Goal: Task Accomplishment & Management: Manage account settings

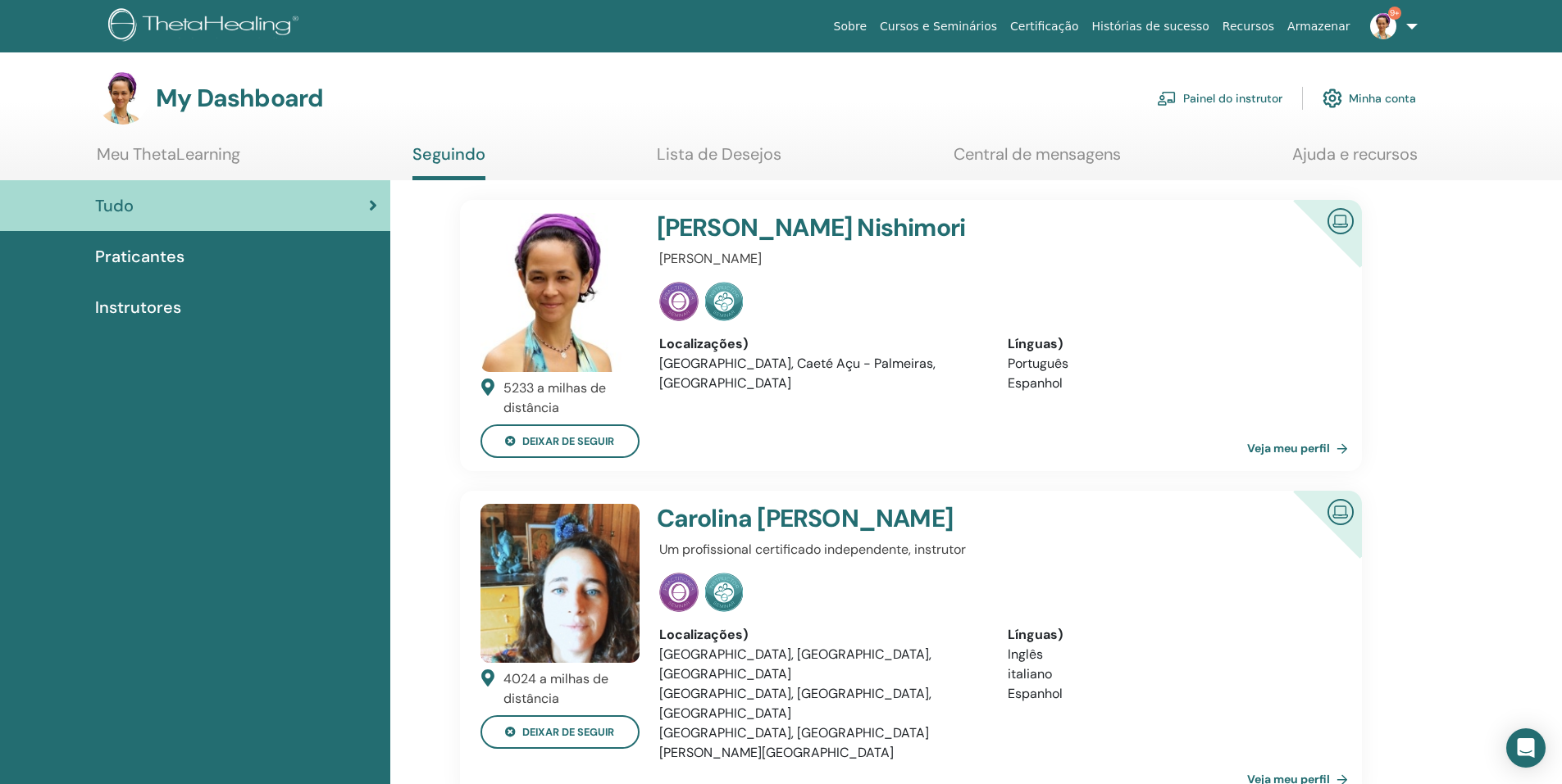
click at [1258, 99] on link "Painel do instrutor" at bounding box center [1220, 98] width 125 height 36
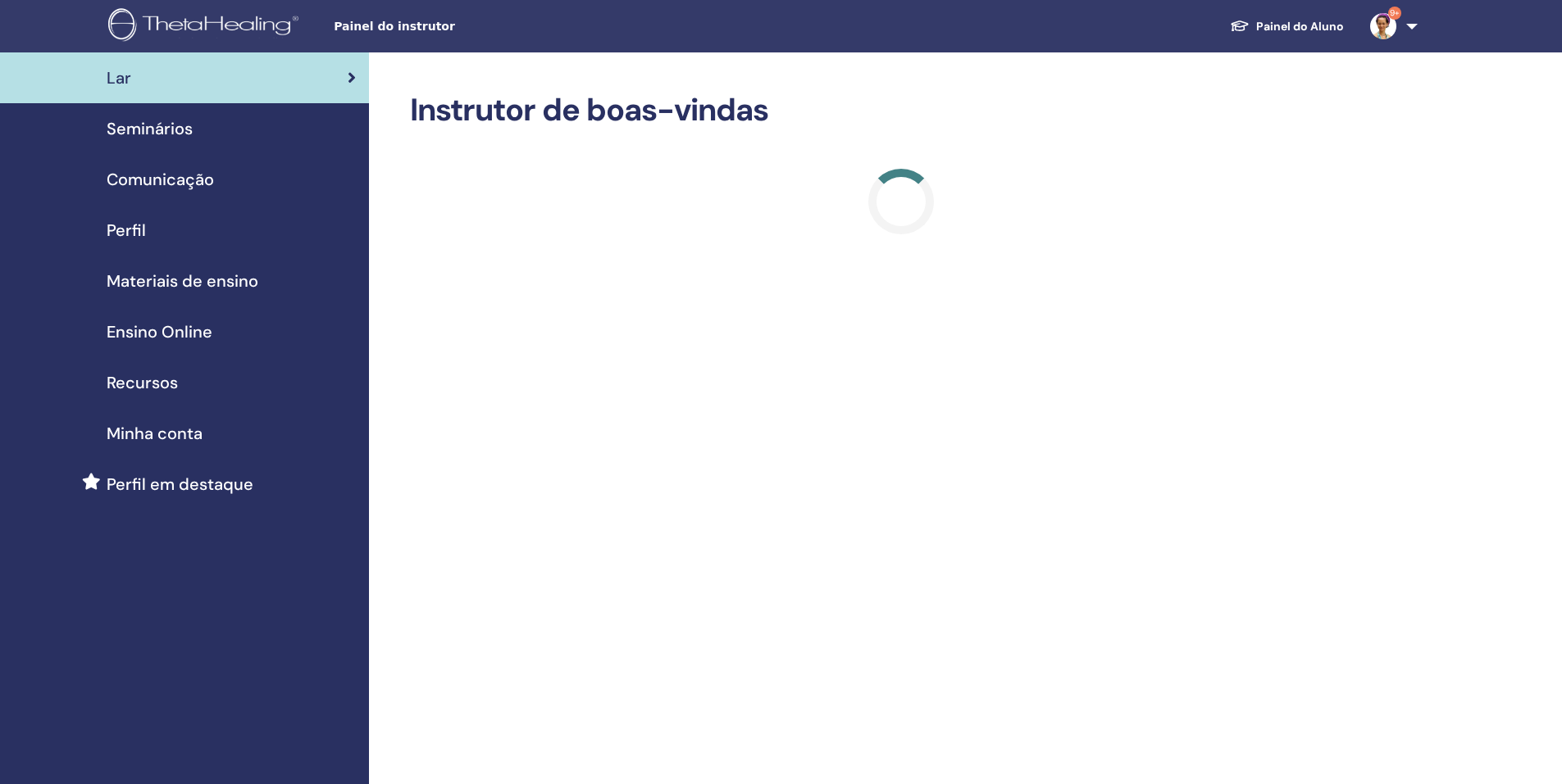
click at [167, 125] on span "Seminários" at bounding box center [150, 128] width 86 height 24
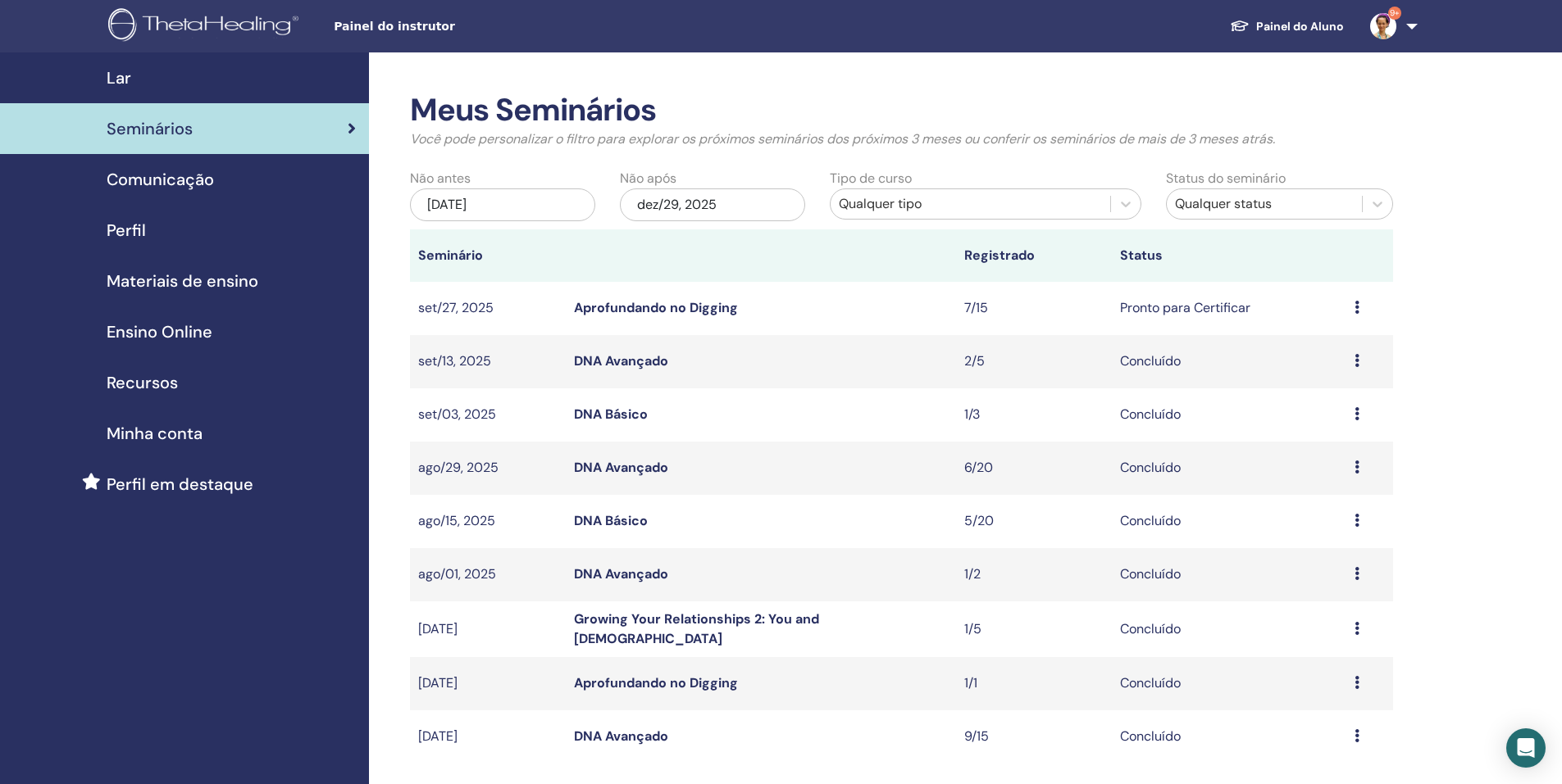
click at [664, 310] on link "Aprofundando no Digging" at bounding box center [656, 308] width 164 height 18
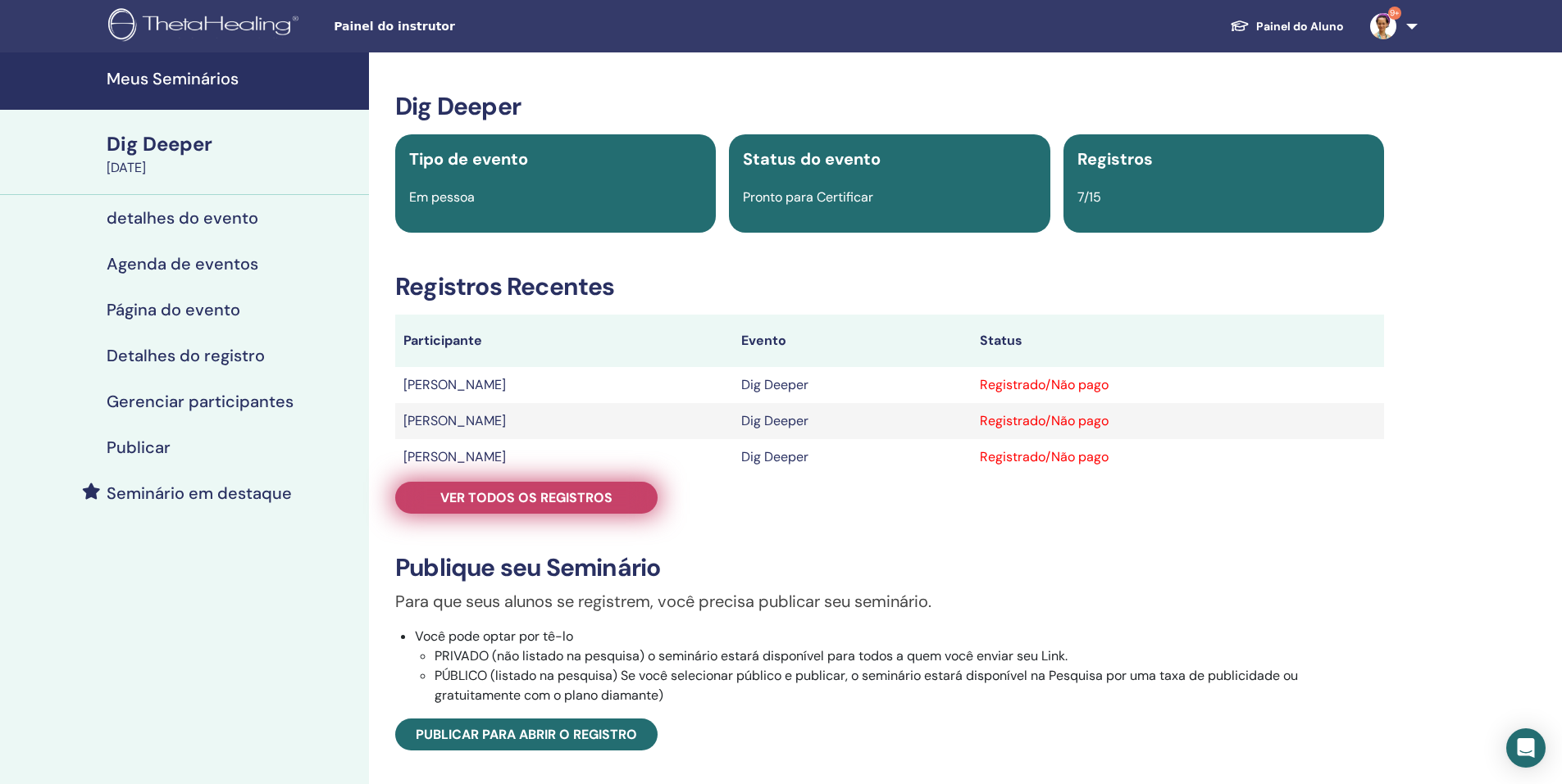
click at [627, 494] on link "Ver todos os registros" at bounding box center [526, 498] width 262 height 32
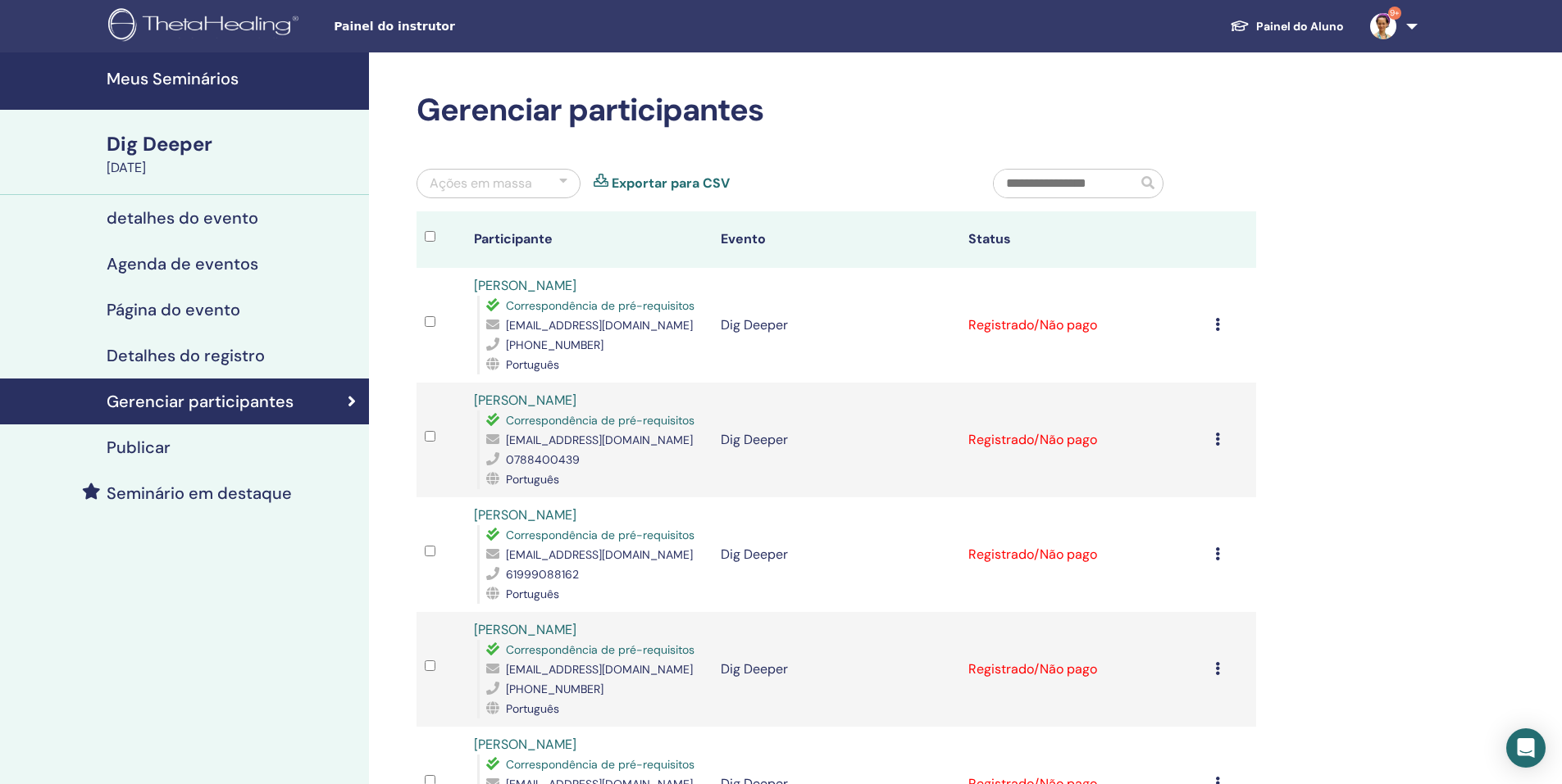
click at [1217, 324] on td "Cancelar registro Não certifique-se automaticamente Marcar como pago Marcar com…" at bounding box center [1231, 325] width 49 height 114
click at [1218, 324] on icon at bounding box center [1217, 324] width 5 height 13
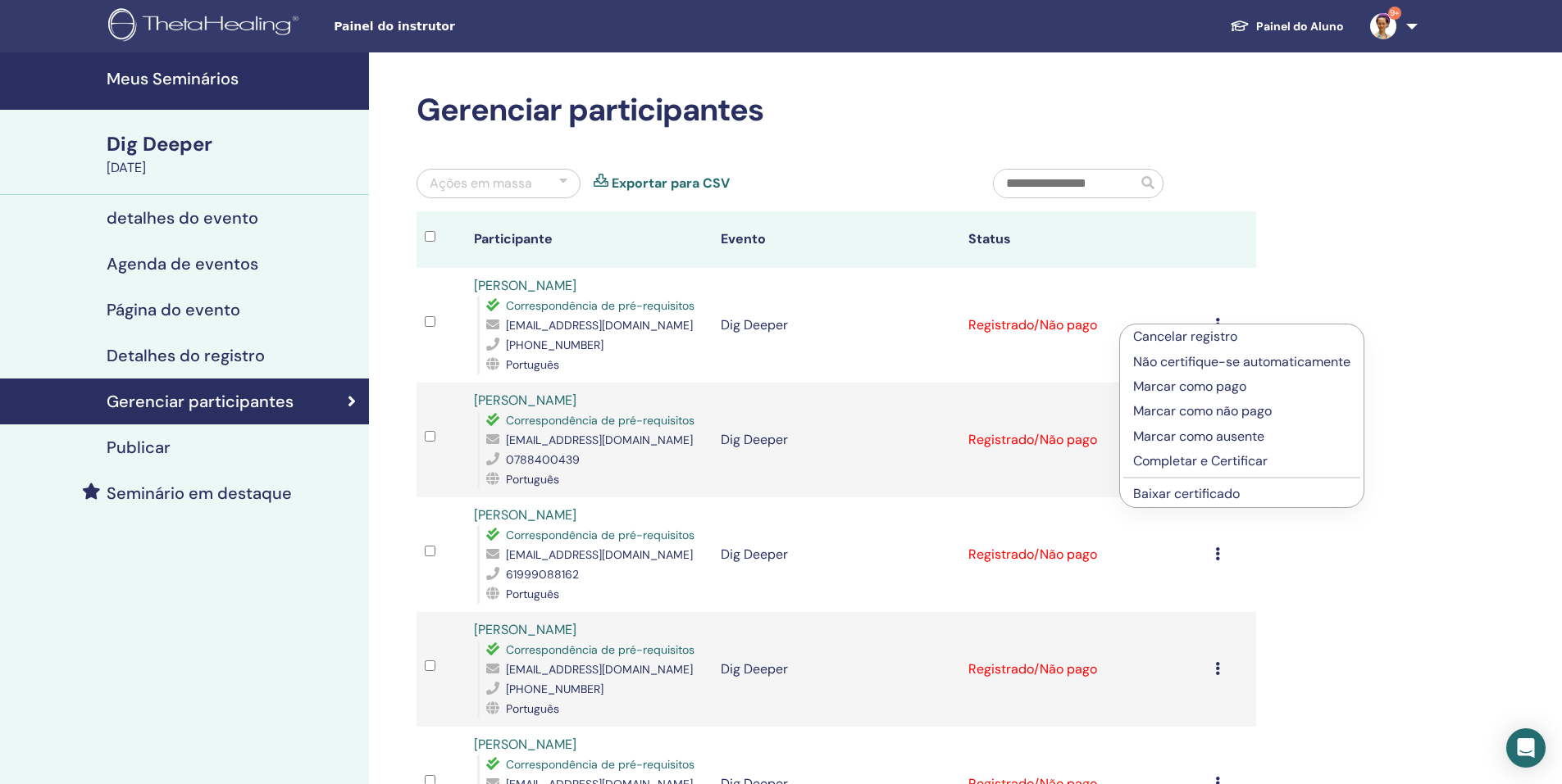
click at [1216, 458] on p "Completar e Certificar" at bounding box center [1241, 461] width 217 height 20
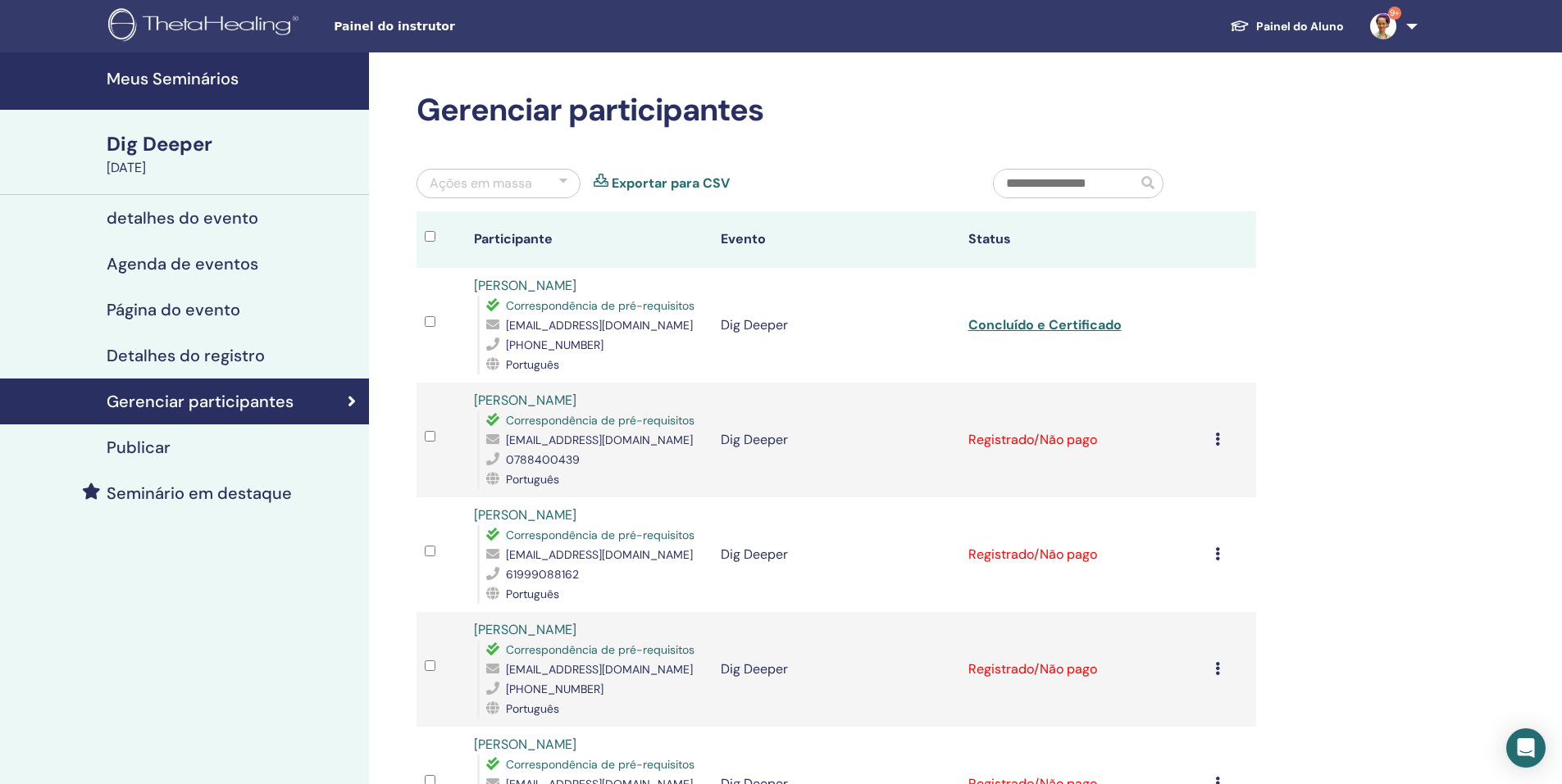
click at [1219, 440] on icon at bounding box center [1217, 439] width 5 height 13
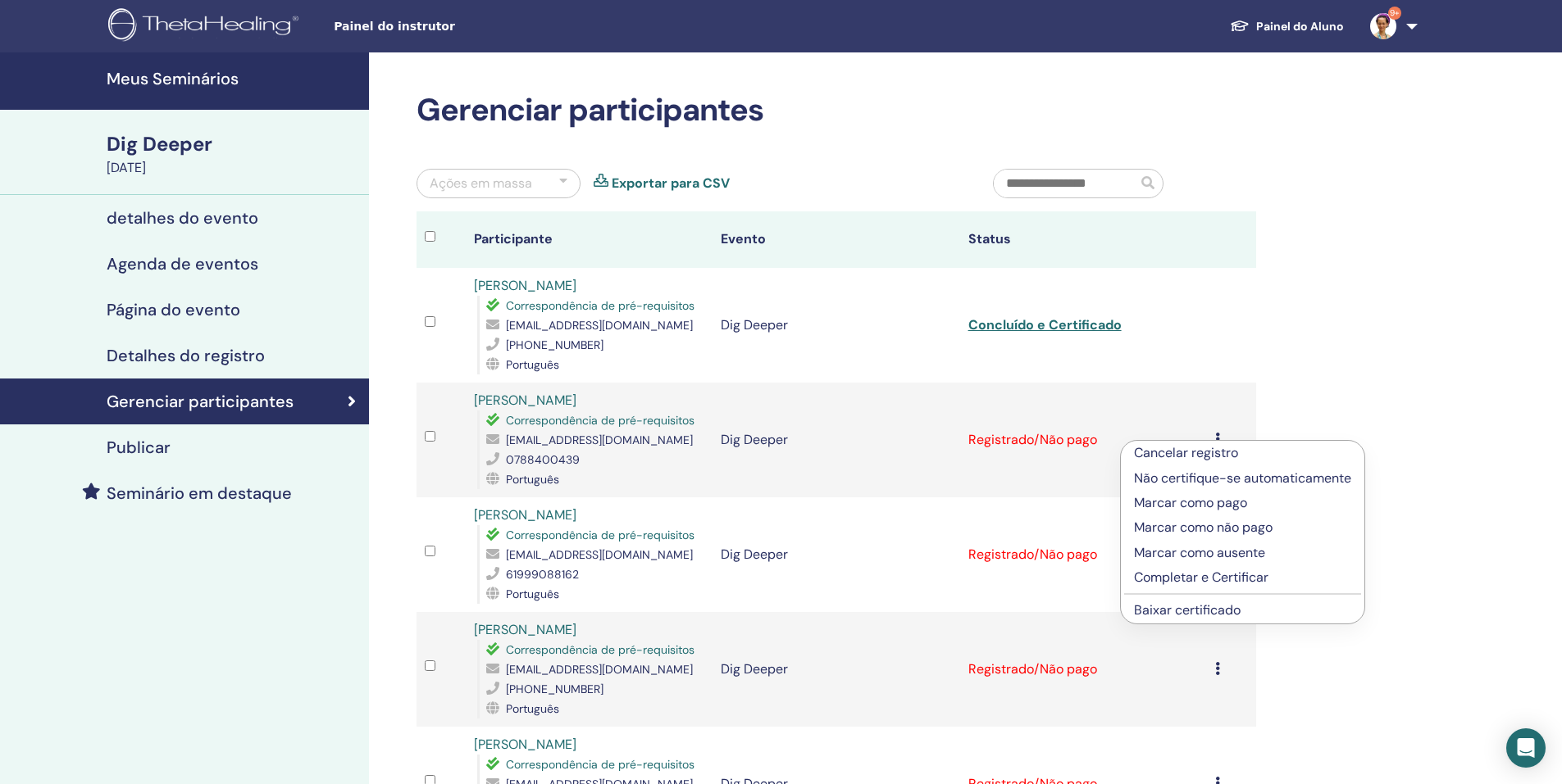
click at [1214, 577] on p "Completar e Certificar" at bounding box center [1242, 578] width 217 height 20
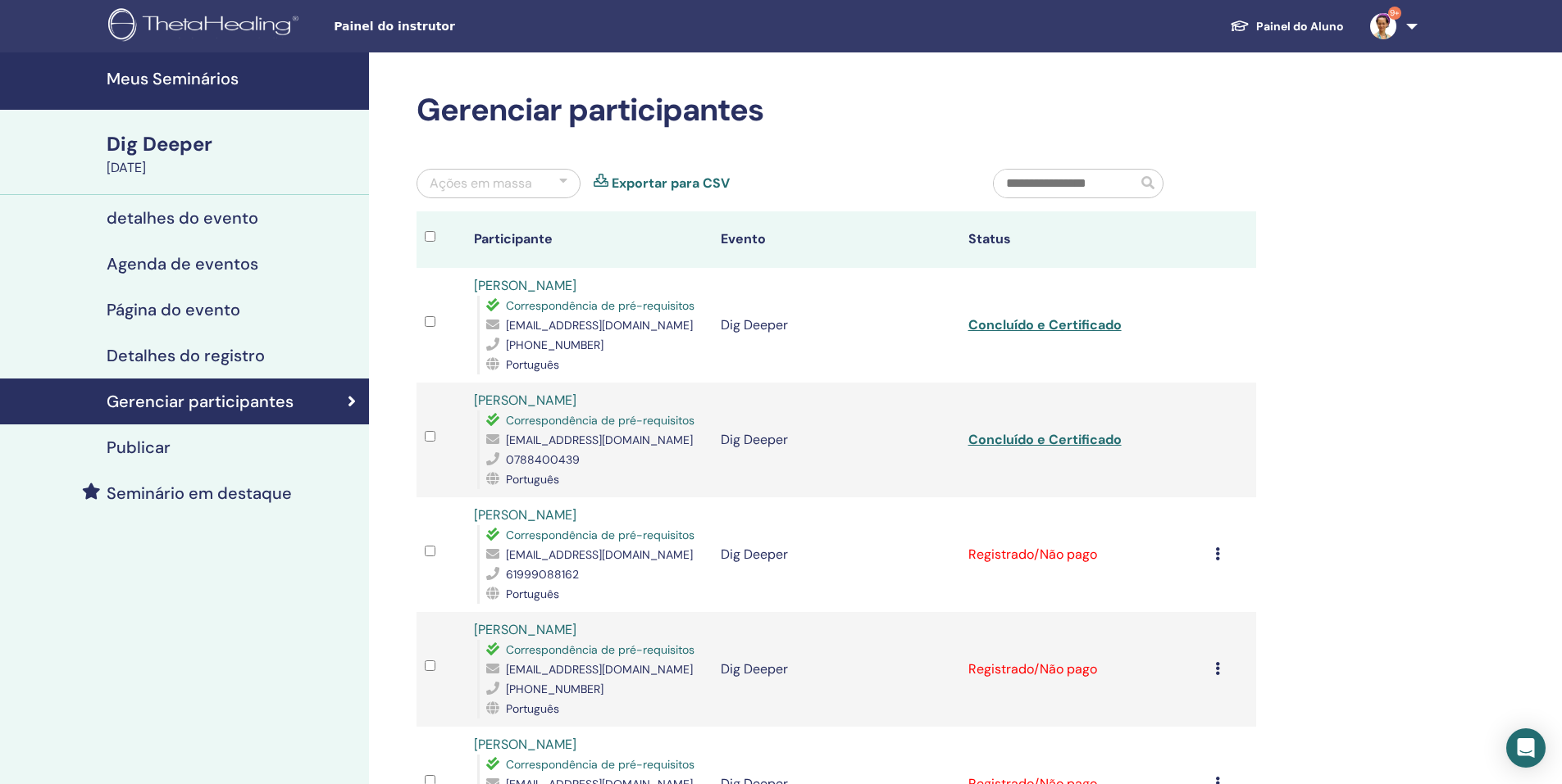
click at [1214, 559] on td "Cancelar registro Não certifique-se automaticamente Marcar como pago Marcar com…" at bounding box center [1231, 554] width 49 height 114
click at [1223, 548] on div "Cancelar registro Não certifique-se automaticamente Marcar como pago Marcar com…" at bounding box center [1231, 554] width 33 height 20
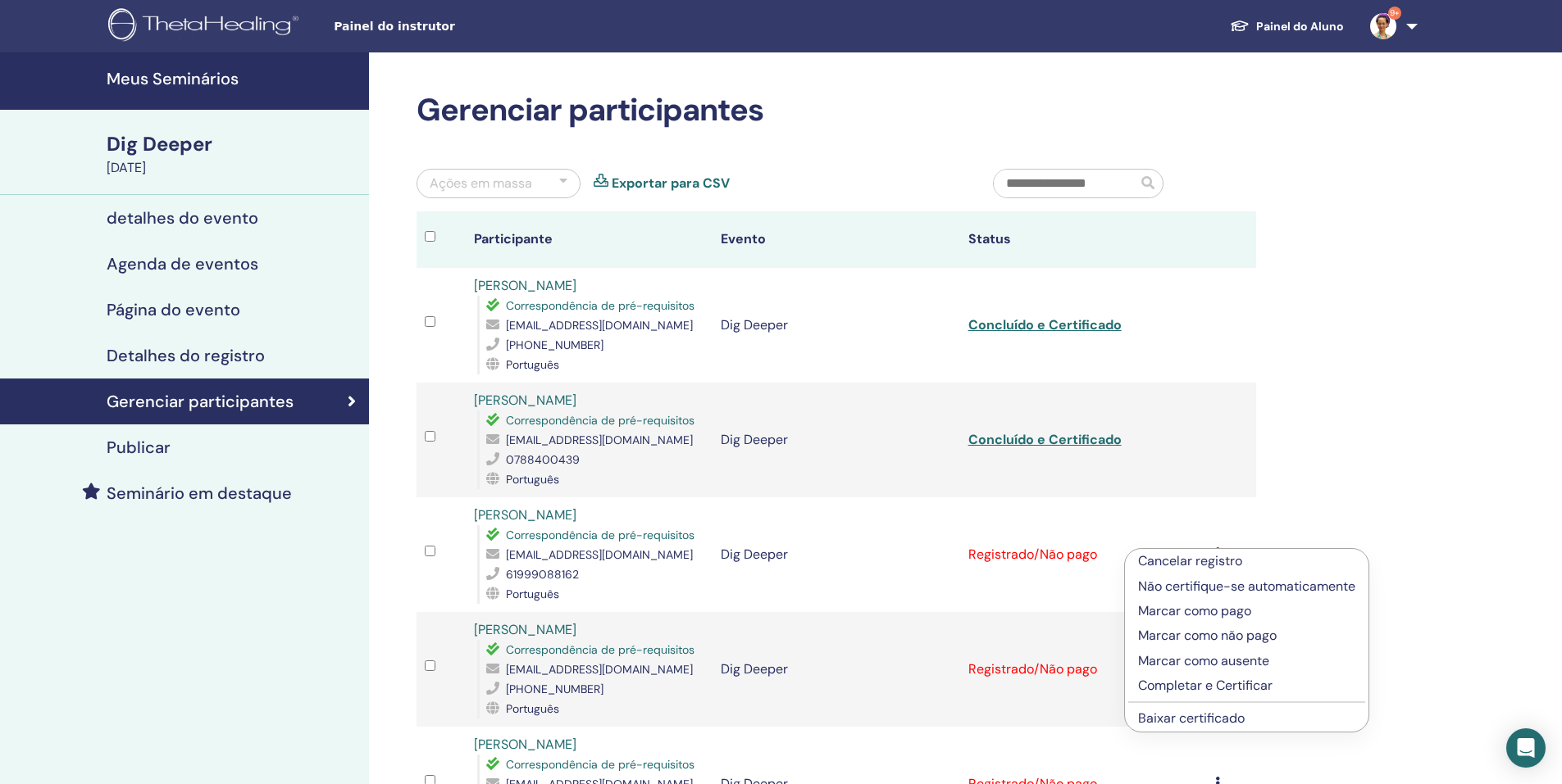
click at [1236, 679] on p "Completar e Certificar" at bounding box center [1246, 686] width 217 height 20
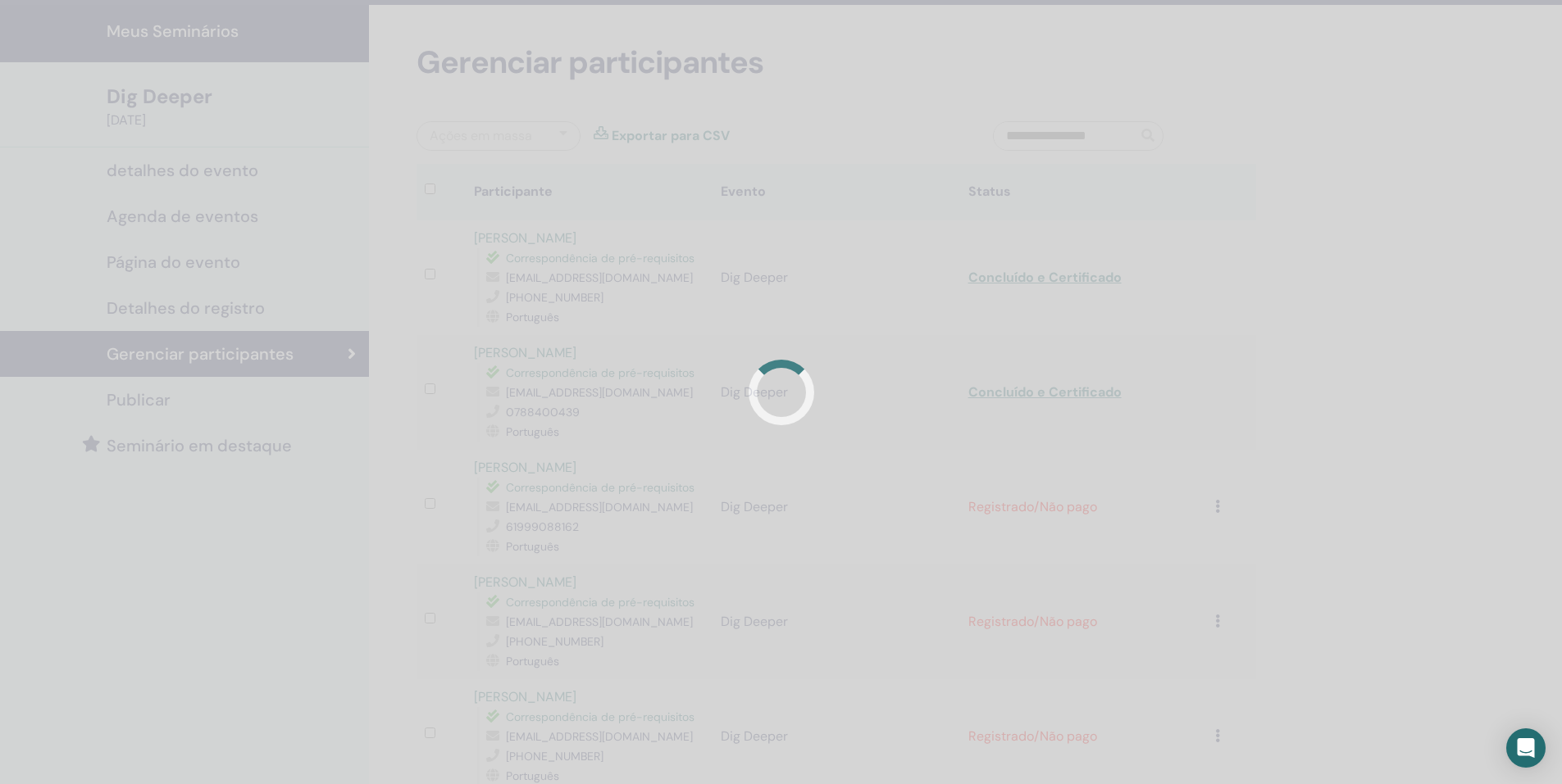
scroll to position [74, 0]
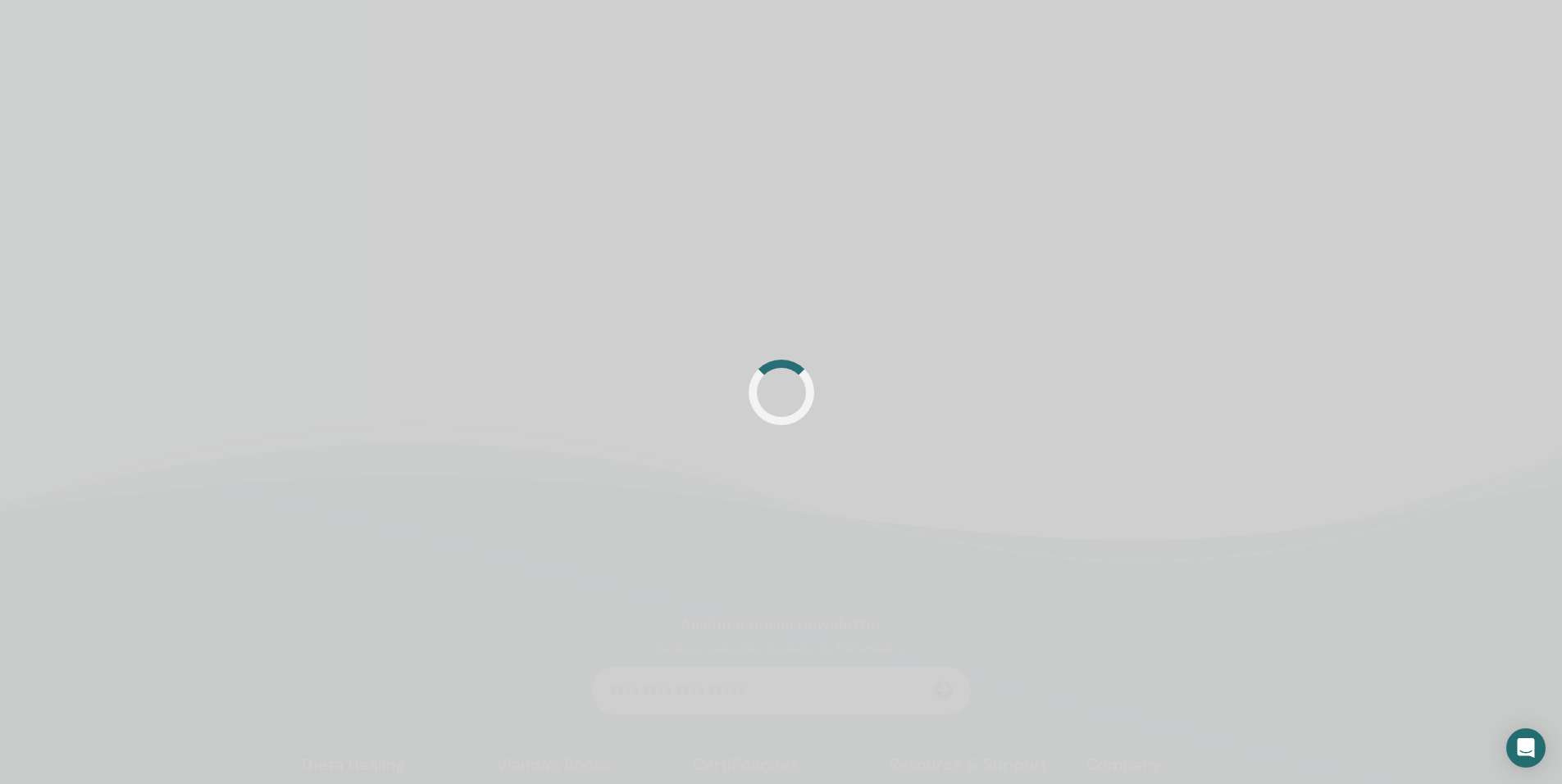
scroll to position [245, 0]
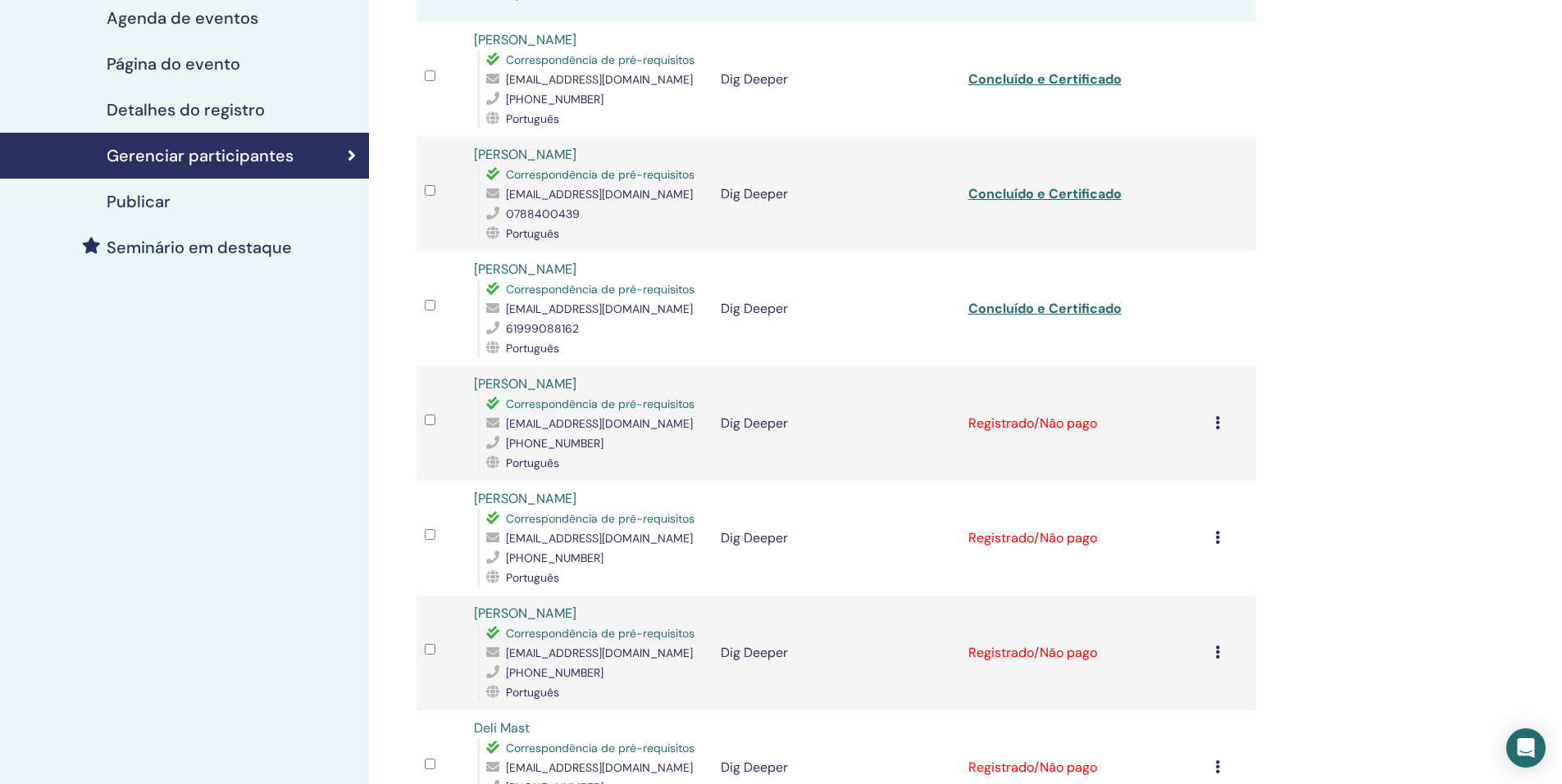
click at [1224, 425] on div "Cancelar registro Não certifique-se automaticamente Marcar como pago Marcar com…" at bounding box center [1231, 423] width 33 height 20
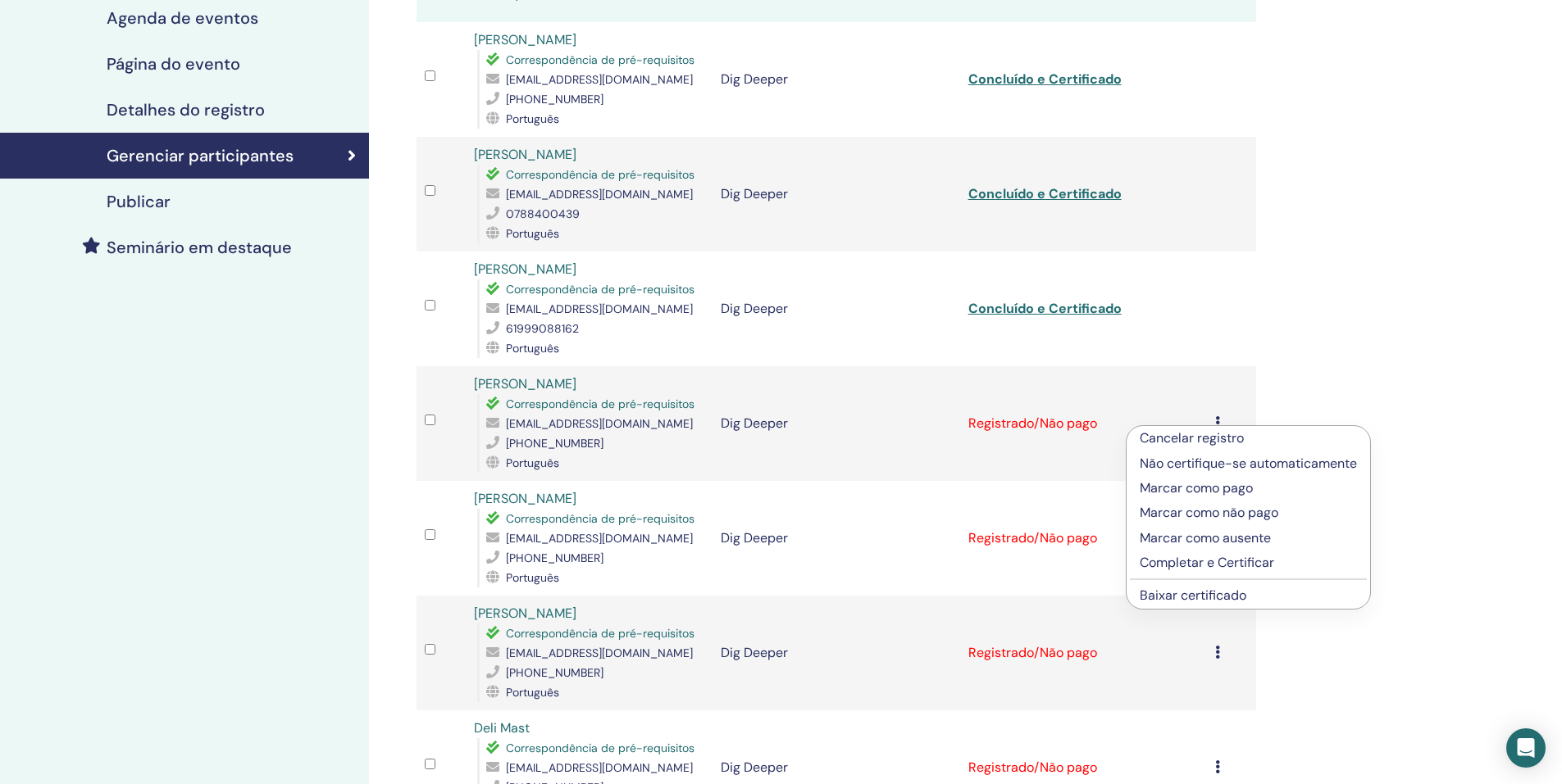
click at [1238, 556] on p "Completar e Certificar" at bounding box center [1248, 563] width 217 height 20
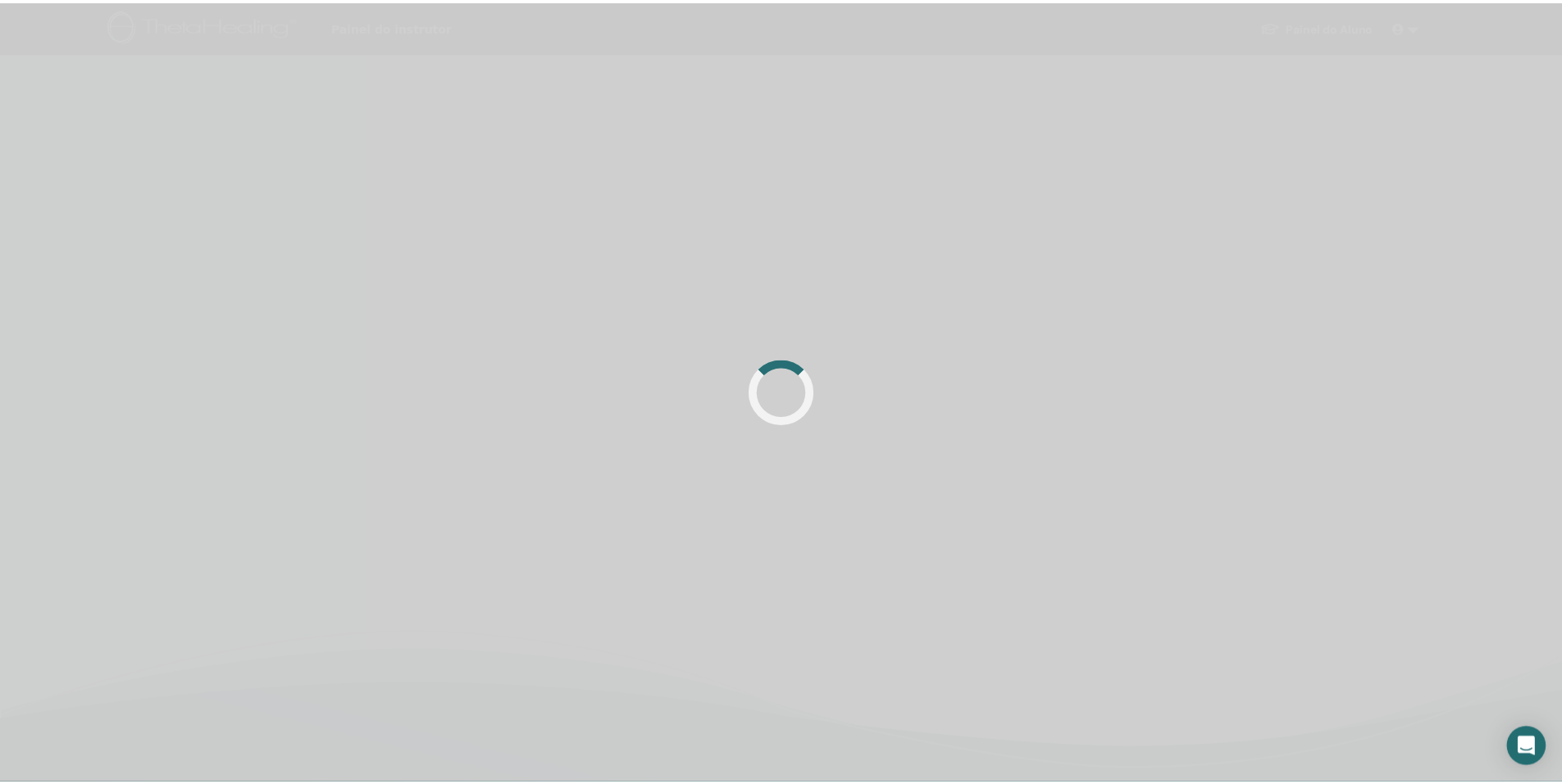
scroll to position [245, 0]
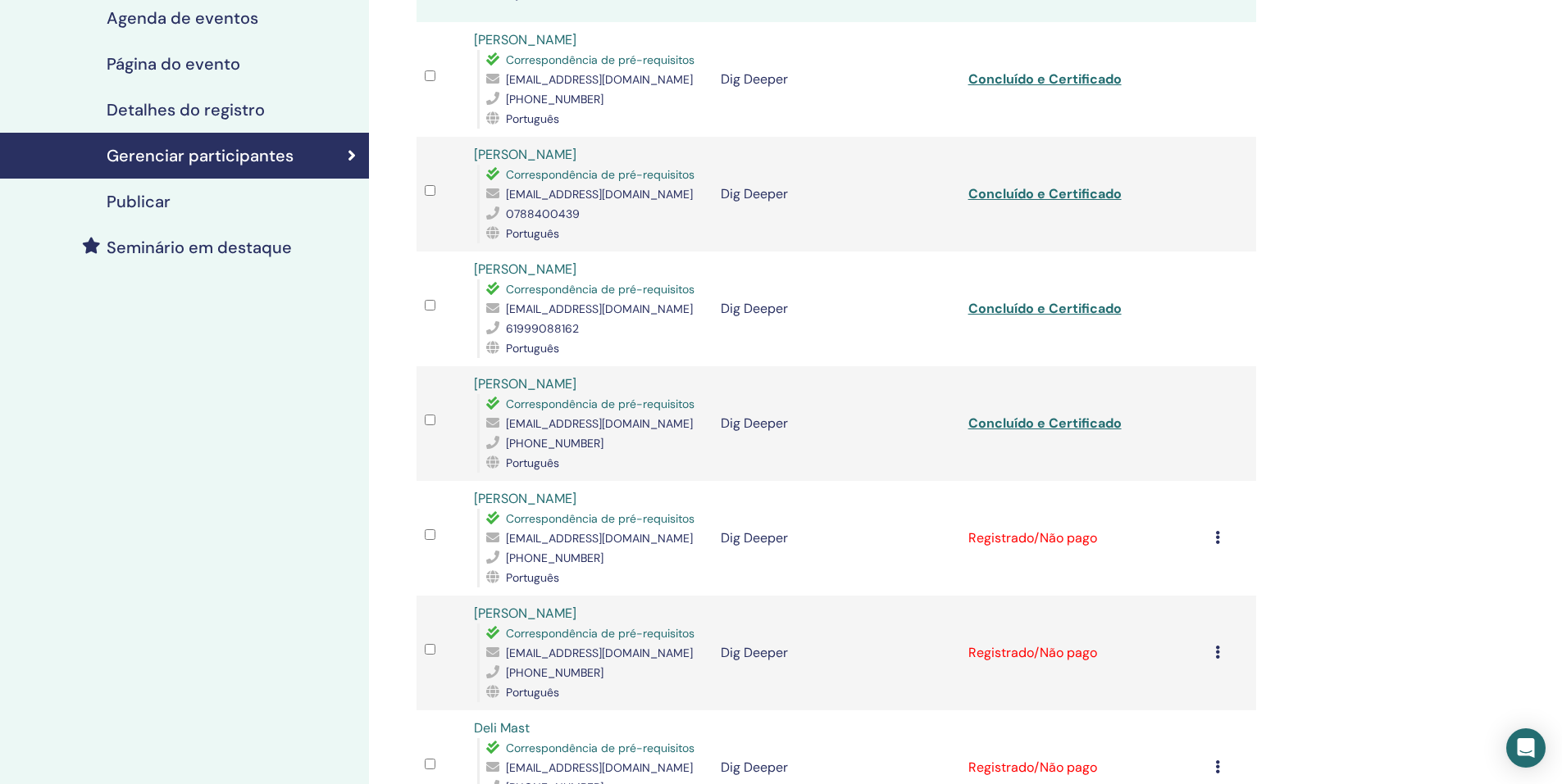
click at [1211, 535] on td "Cancelar registro Não certifique-se automaticamente Marcar como pago Marcar com…" at bounding box center [1231, 538] width 49 height 114
click at [1218, 540] on icon at bounding box center [1217, 537] width 5 height 13
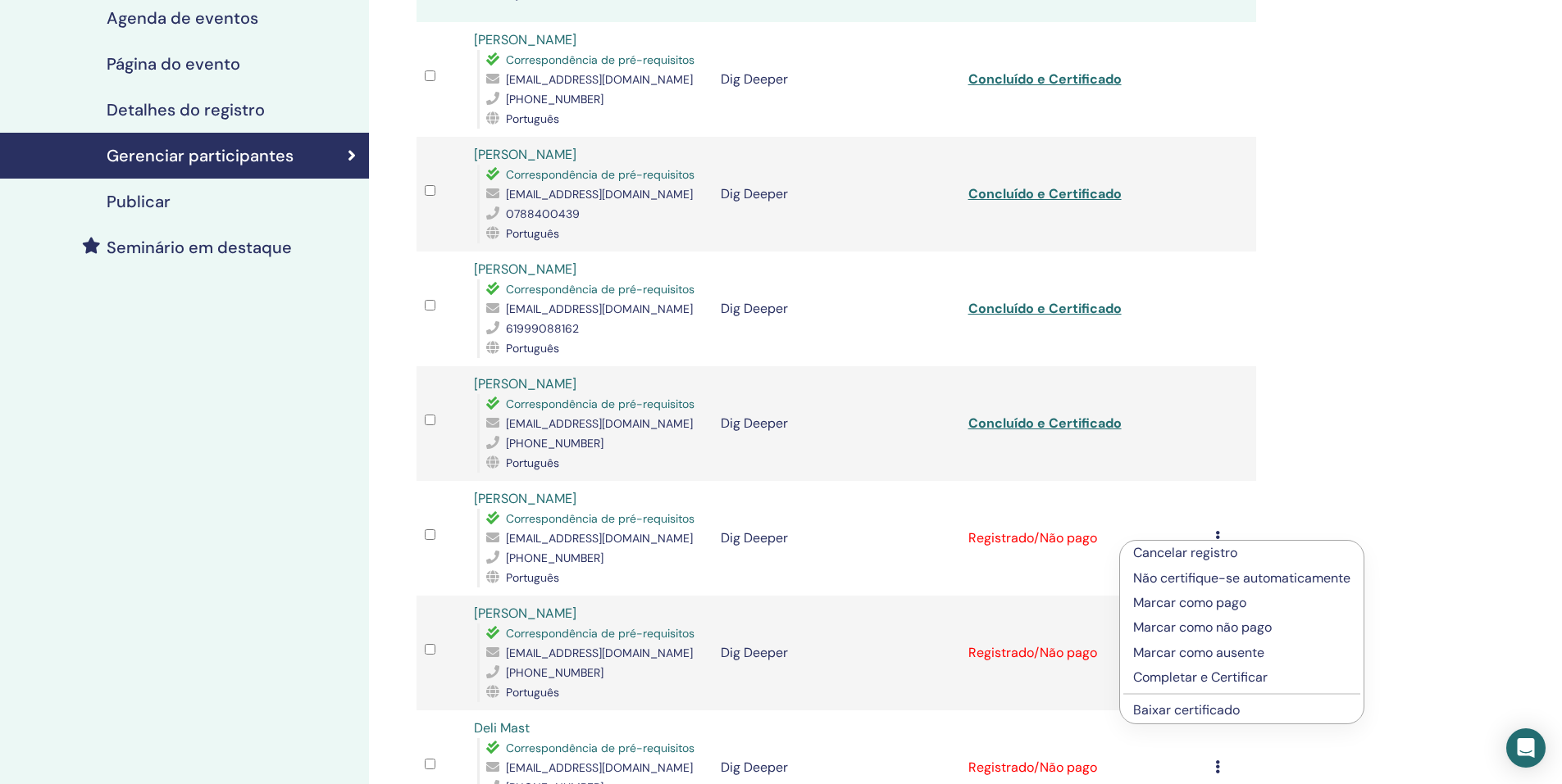
click at [1220, 675] on p "Completar e Certificar" at bounding box center [1241, 677] width 217 height 20
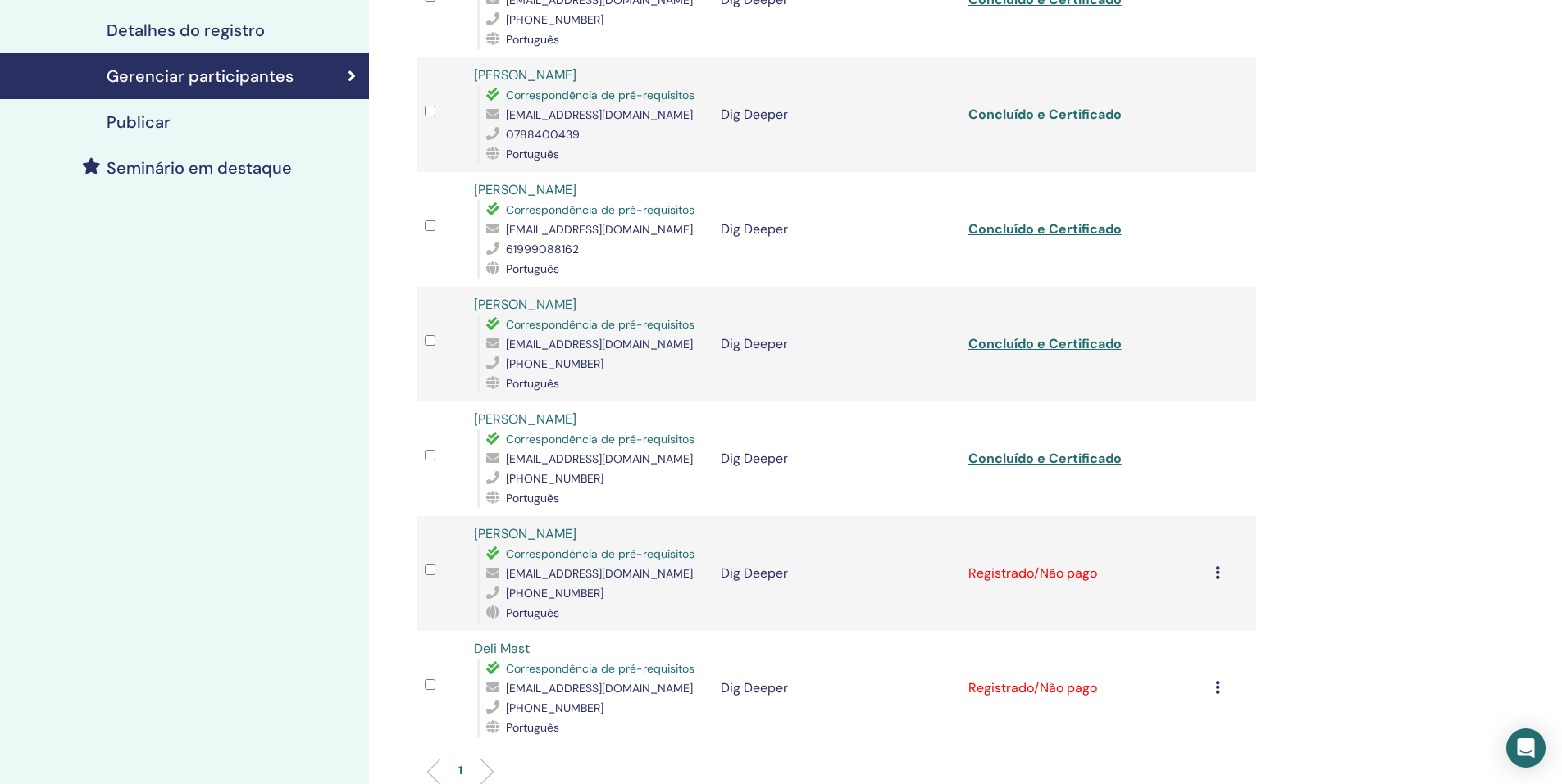
scroll to position [327, 0]
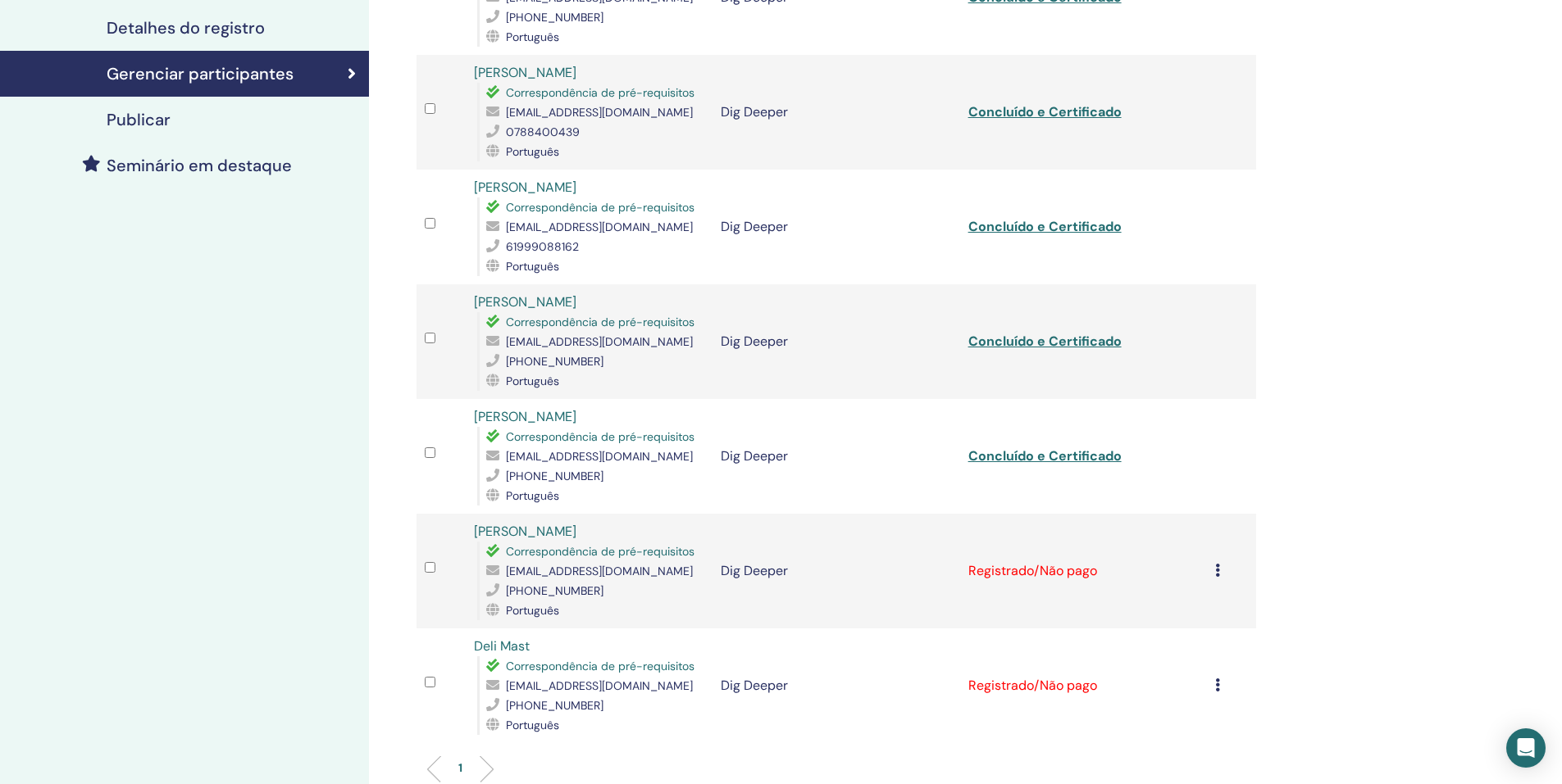
click at [1219, 570] on icon at bounding box center [1217, 570] width 5 height 13
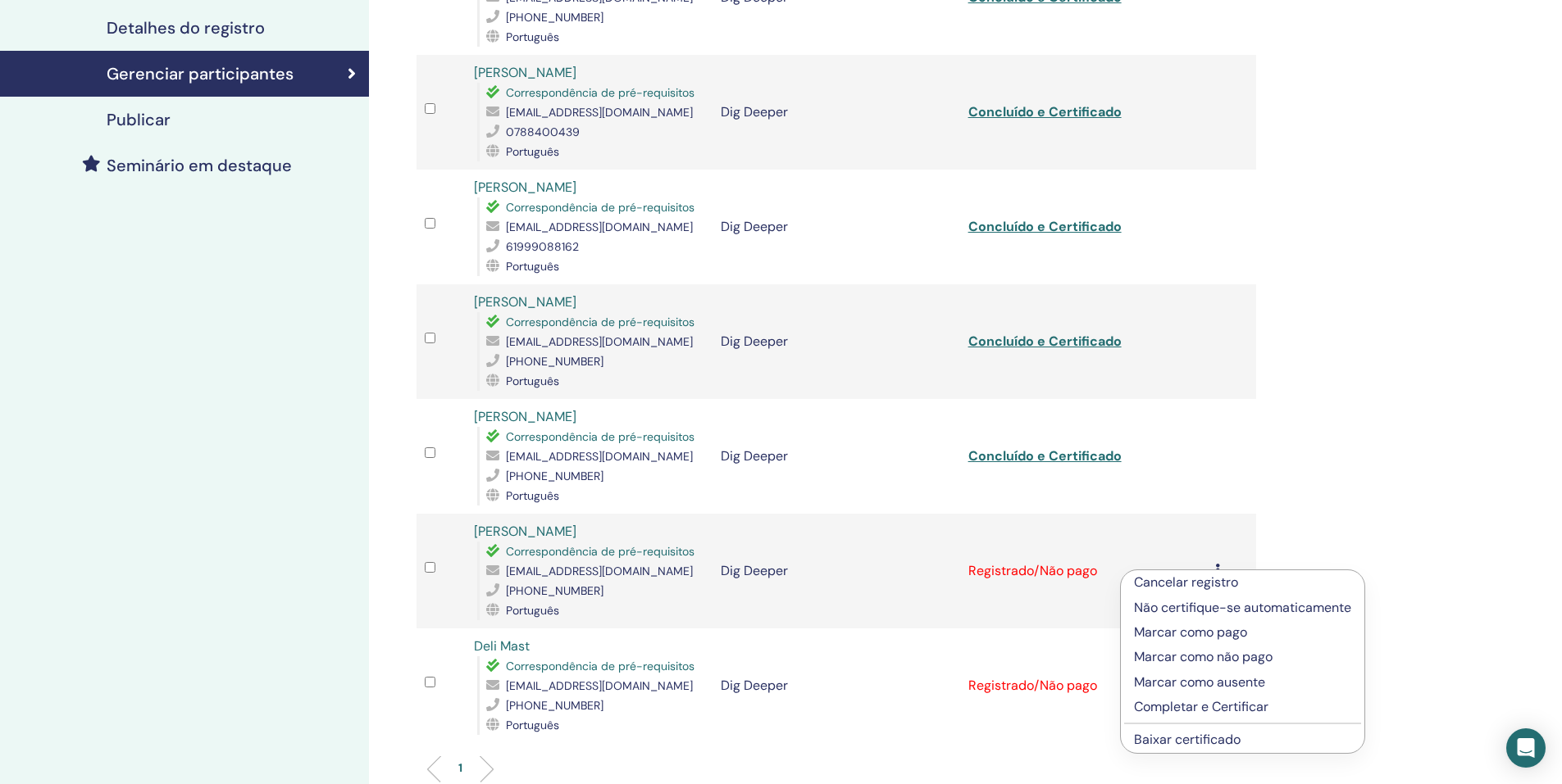
click at [1215, 702] on p "Completar e Certificar" at bounding box center [1242, 707] width 217 height 20
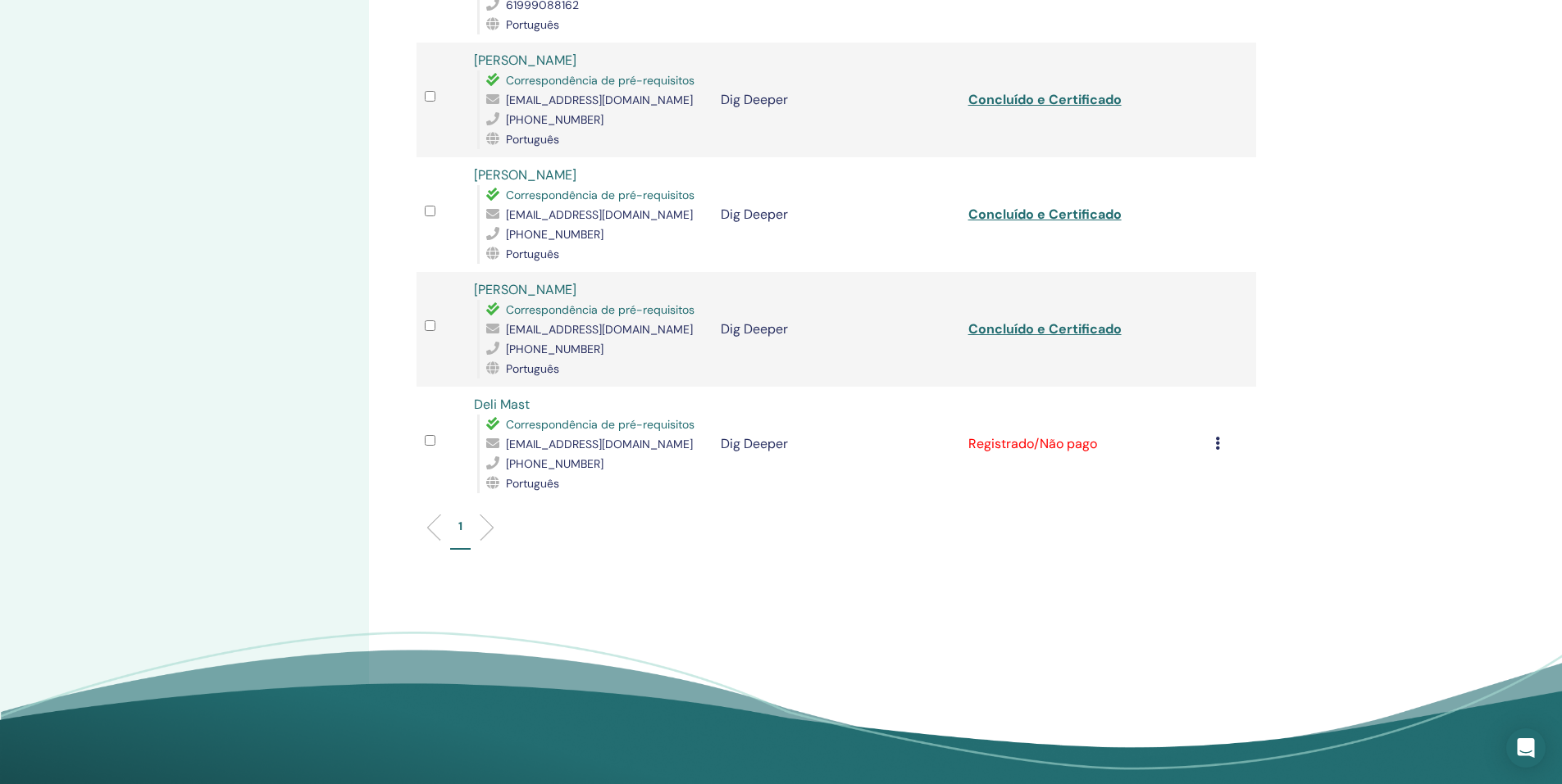
scroll to position [574, 0]
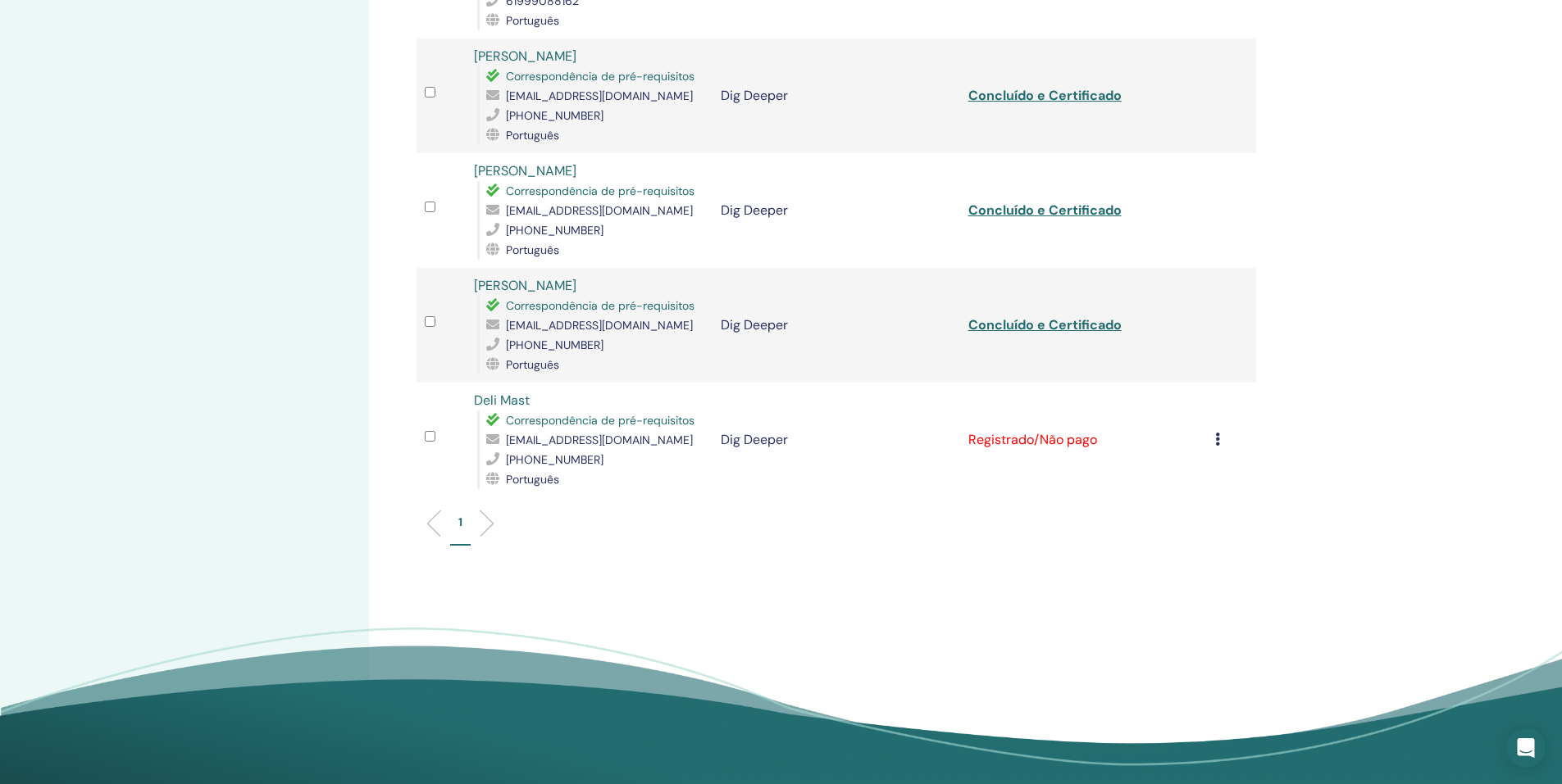
click at [1214, 442] on td "Cancelar registro Não certifique-se automaticamente Marcar como pago Marcar com…" at bounding box center [1231, 439] width 49 height 114
click at [1215, 442] on icon at bounding box center [1217, 439] width 5 height 13
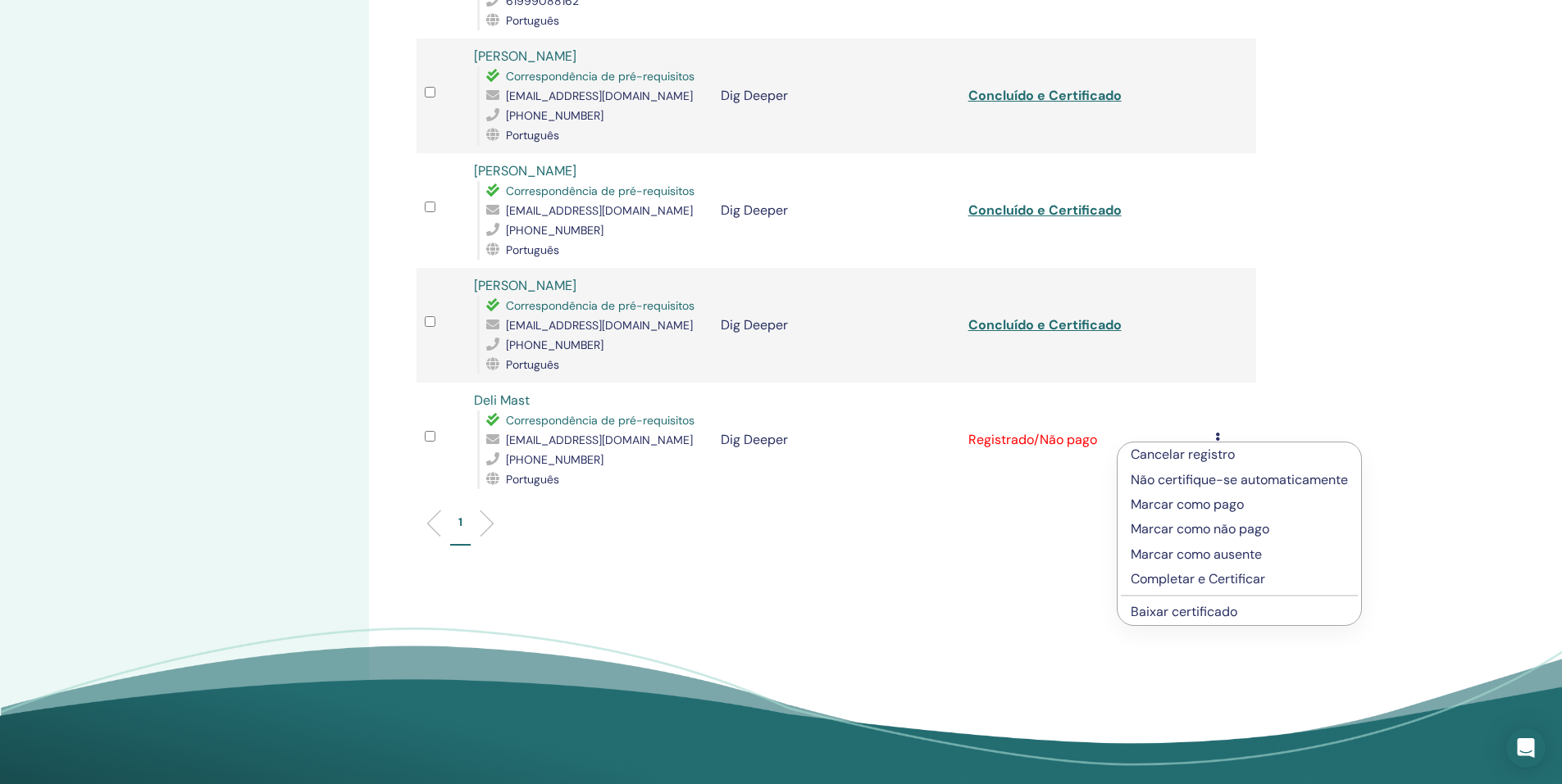
click at [1210, 585] on p "Completar e Certificar" at bounding box center [1239, 580] width 217 height 20
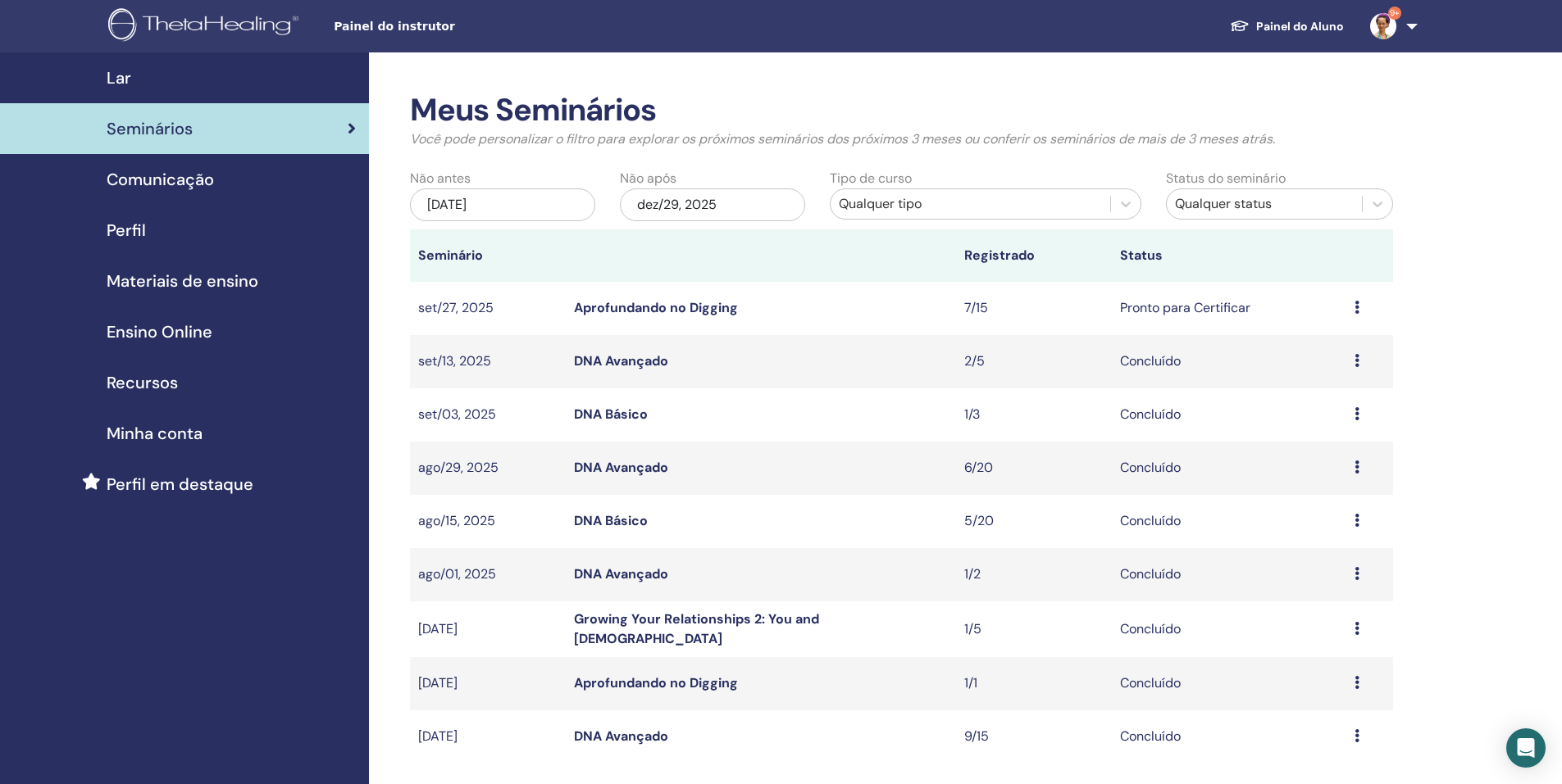
click at [1357, 309] on icon at bounding box center [1357, 307] width 5 height 13
click at [1340, 373] on link "Participantes" at bounding box center [1319, 371] width 80 height 18
